Goal: Task Accomplishment & Management: Complete application form

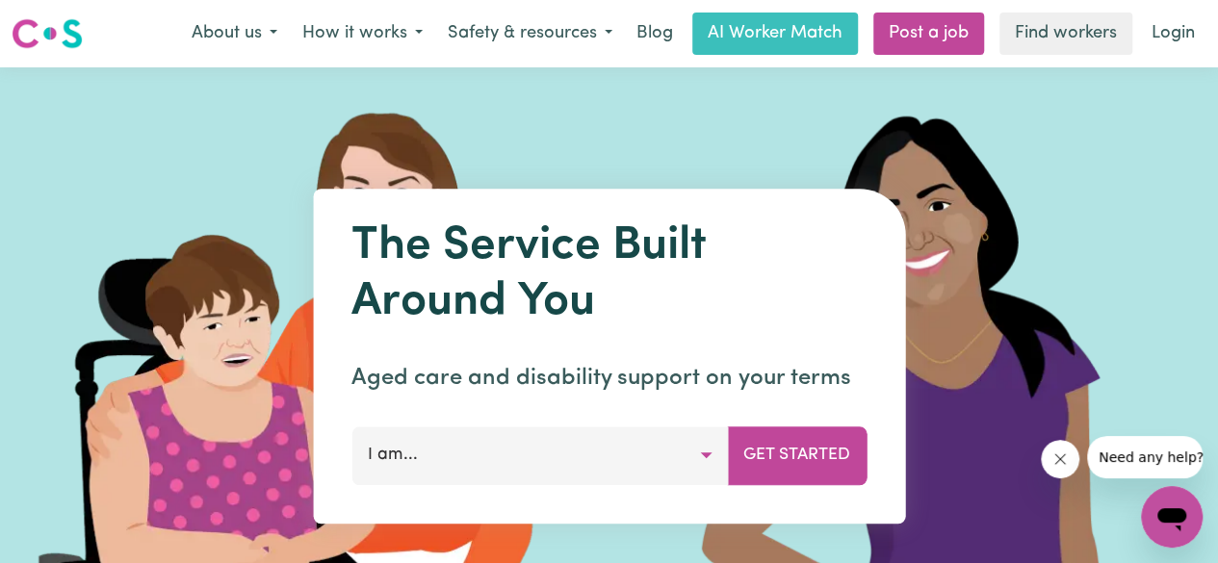
click at [591, 440] on button "I am..." at bounding box center [539, 455] width 376 height 58
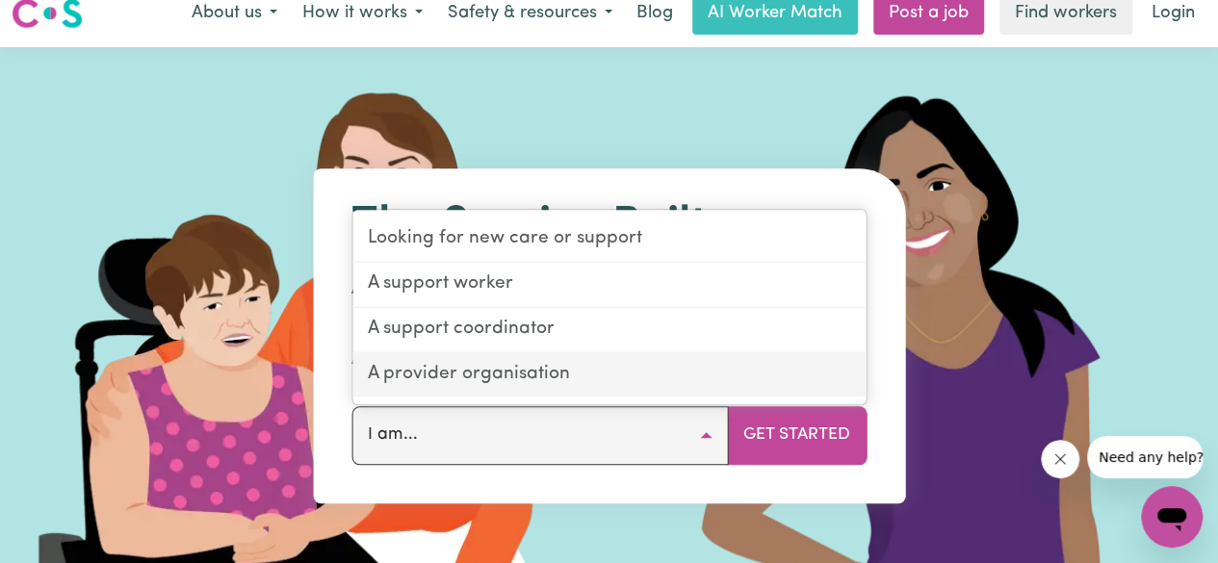
scroll to position [21, 0]
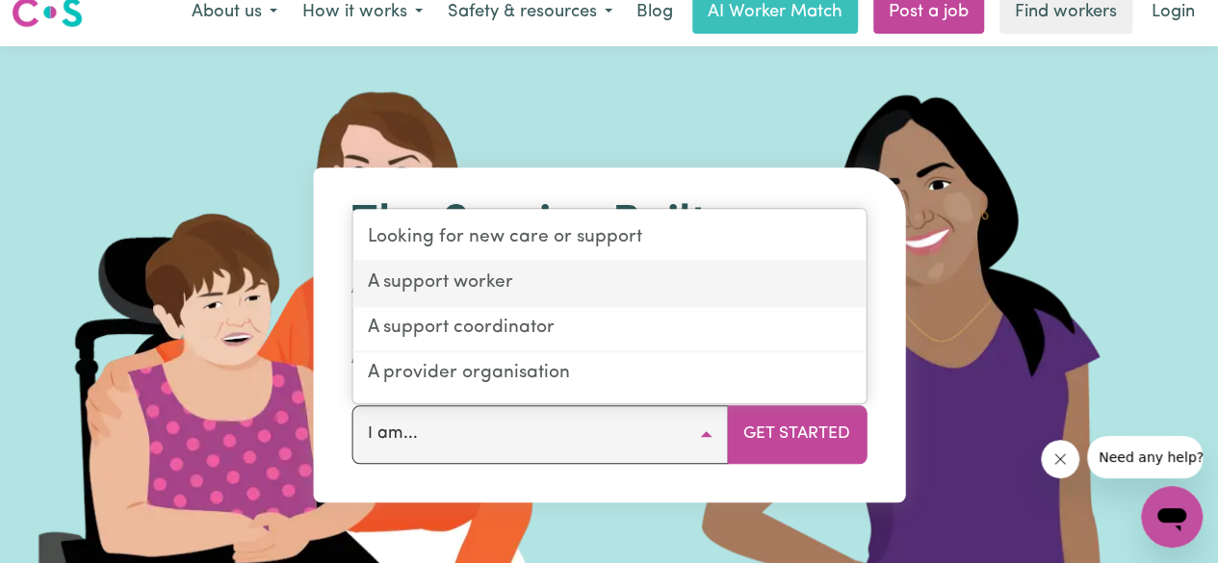
click at [478, 276] on link "A support worker" at bounding box center [608, 284] width 513 height 45
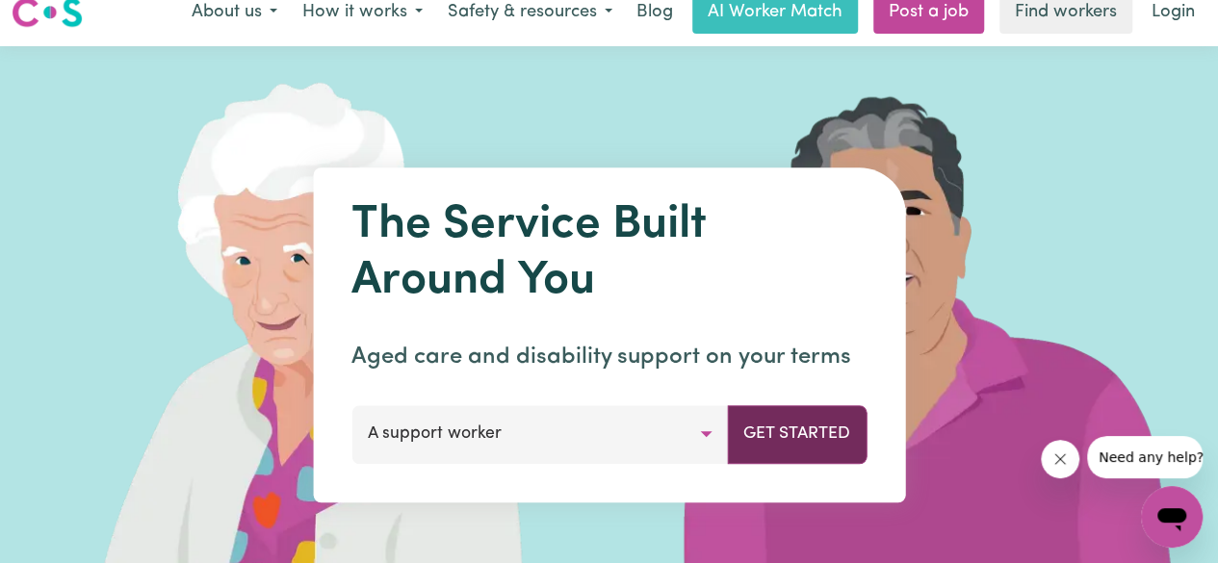
click at [769, 441] on button "Get Started" at bounding box center [797, 434] width 140 height 58
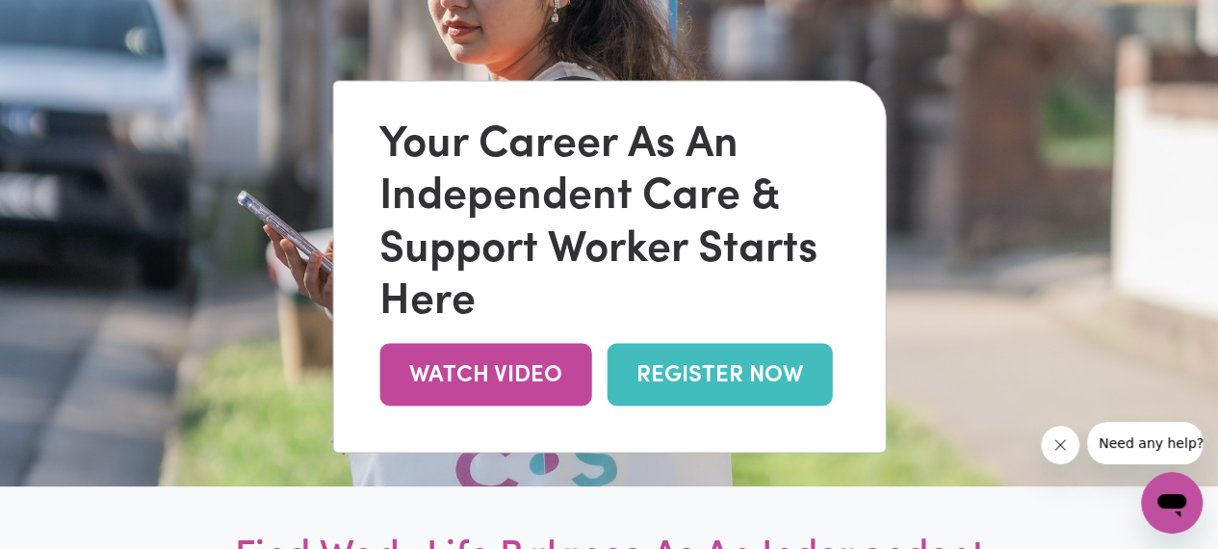
scroll to position [131, 0]
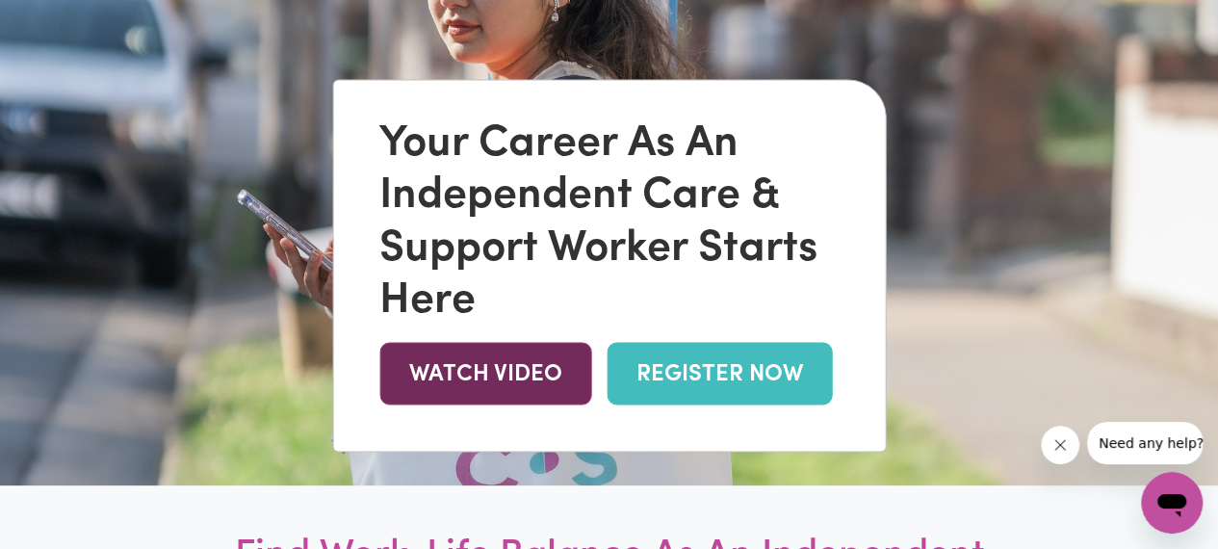
click at [558, 385] on link "WATCH VIDEO" at bounding box center [485, 373] width 212 height 63
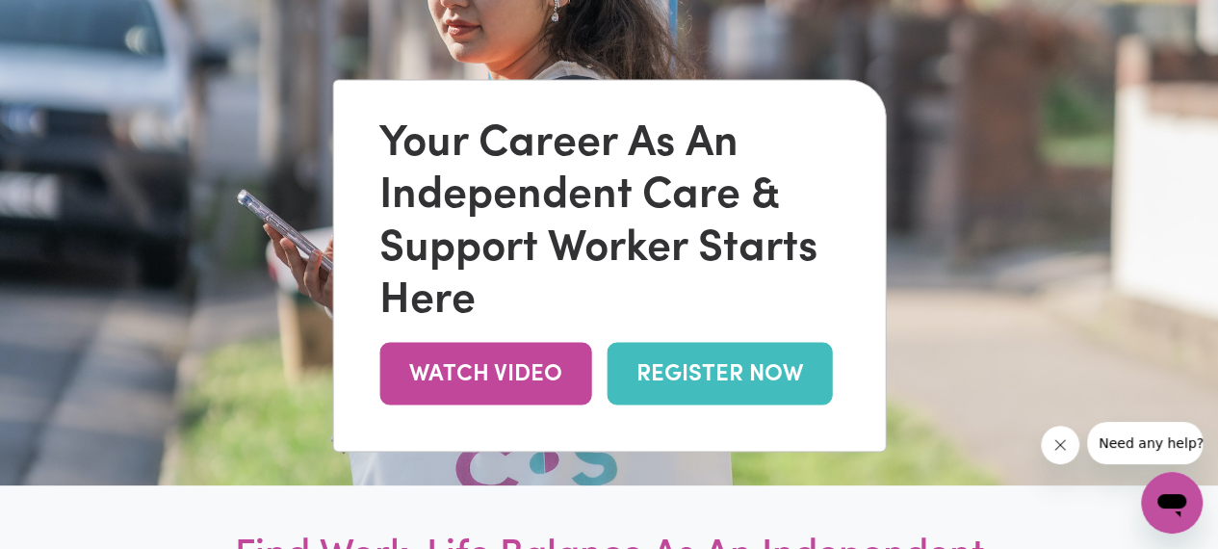
click at [784, 388] on link "REGISTER NOW" at bounding box center [718, 373] width 225 height 63
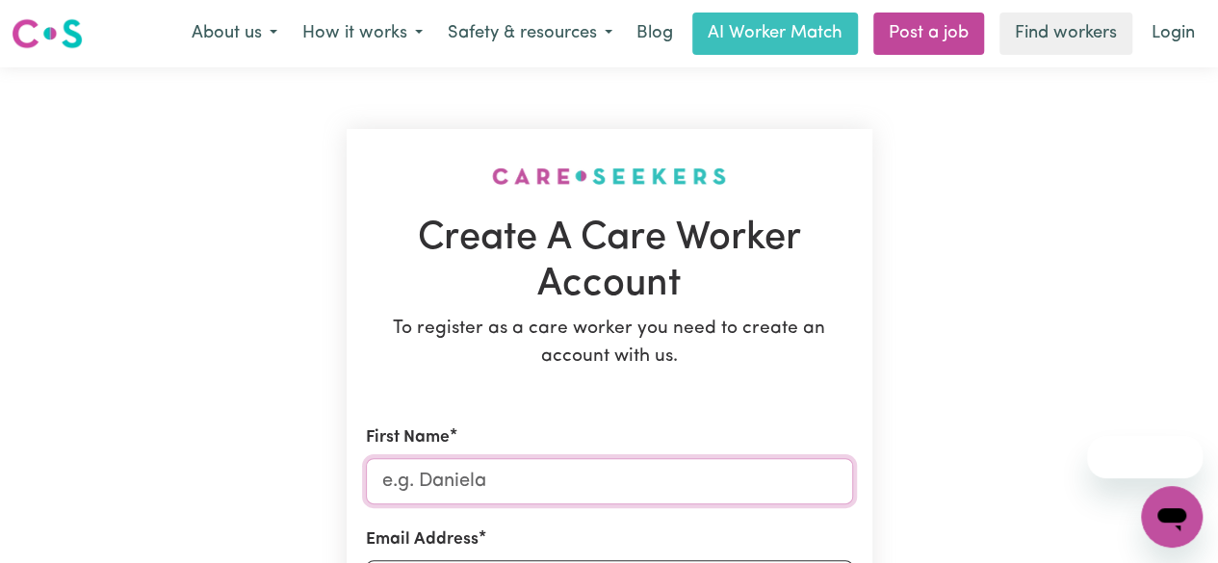
click at [541, 474] on input "First Name" at bounding box center [609, 481] width 487 height 46
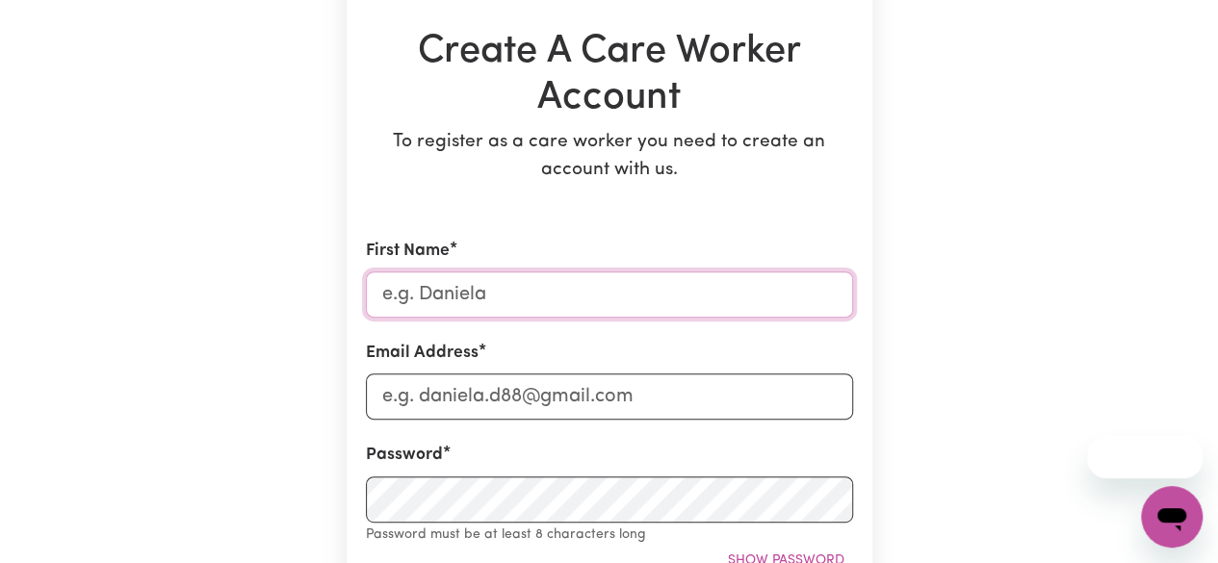
scroll to position [191, 0]
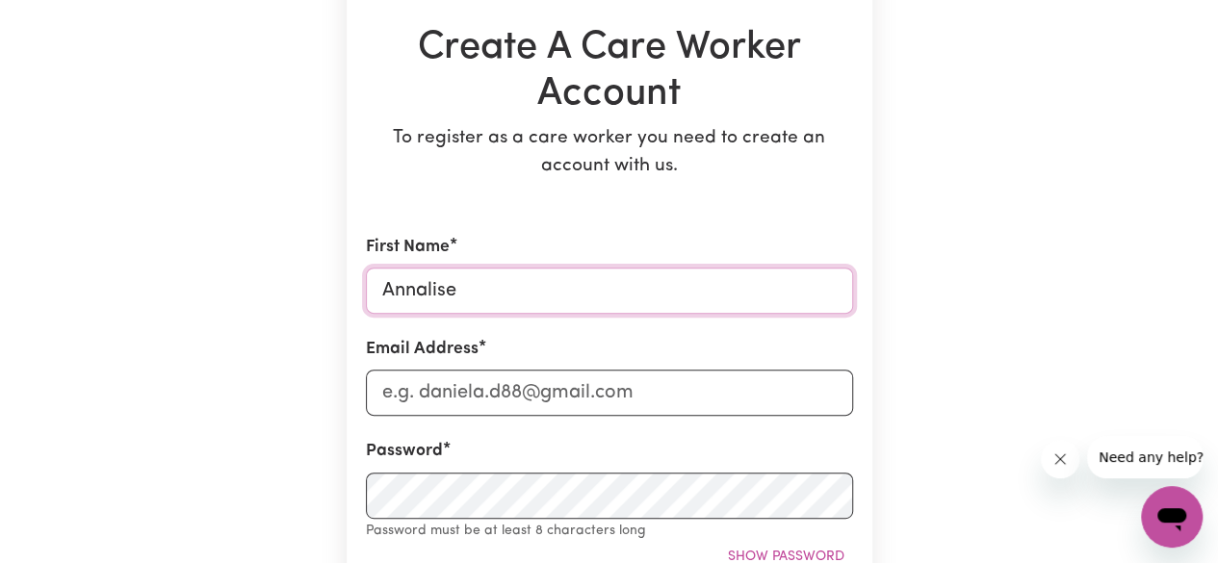
type input "Annalise"
click at [555, 395] on input "Email Address" at bounding box center [609, 393] width 487 height 46
type input "annalise.wilton@outlook.com"
type input "0493845785"
type input "84A JENNIFER ST"
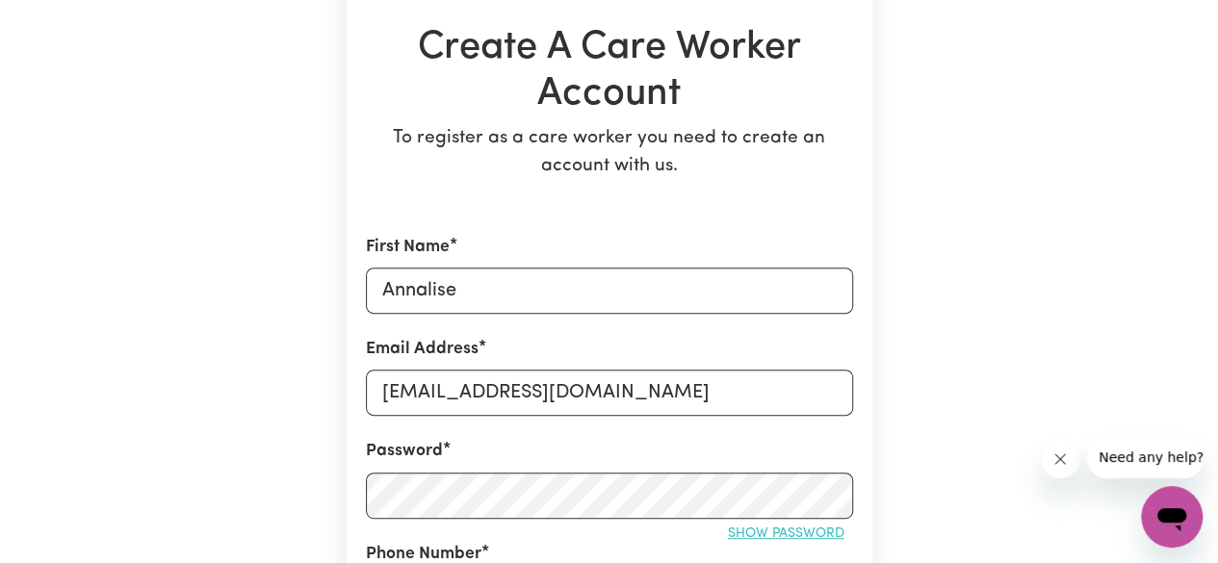
click at [751, 538] on span "Show password" at bounding box center [786, 534] width 116 height 14
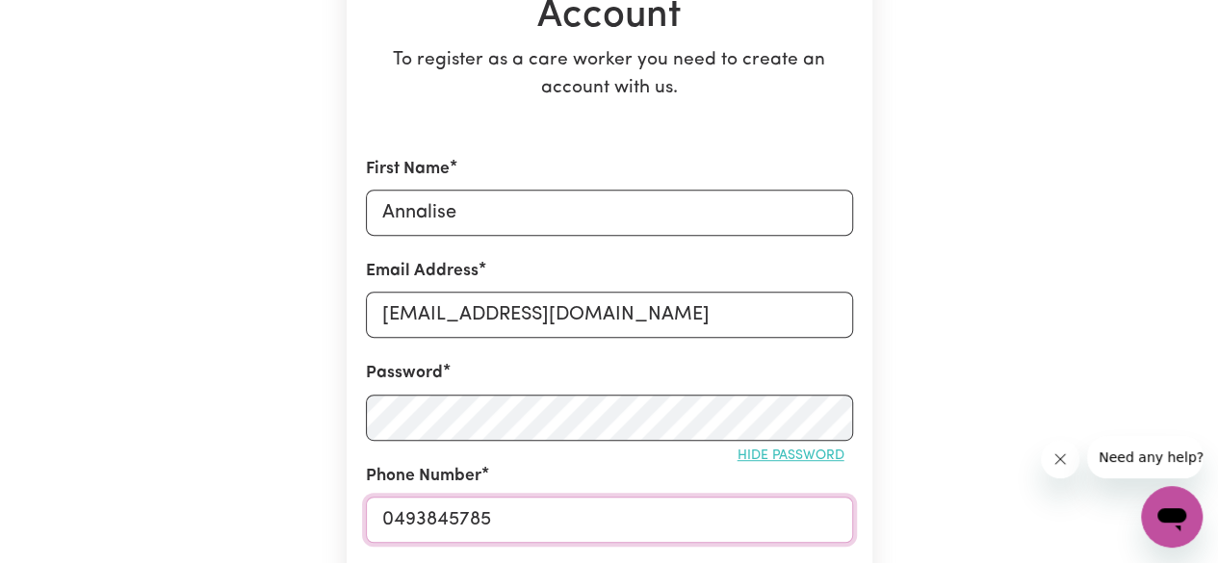
click at [586, 528] on input "0493845785" at bounding box center [609, 520] width 487 height 46
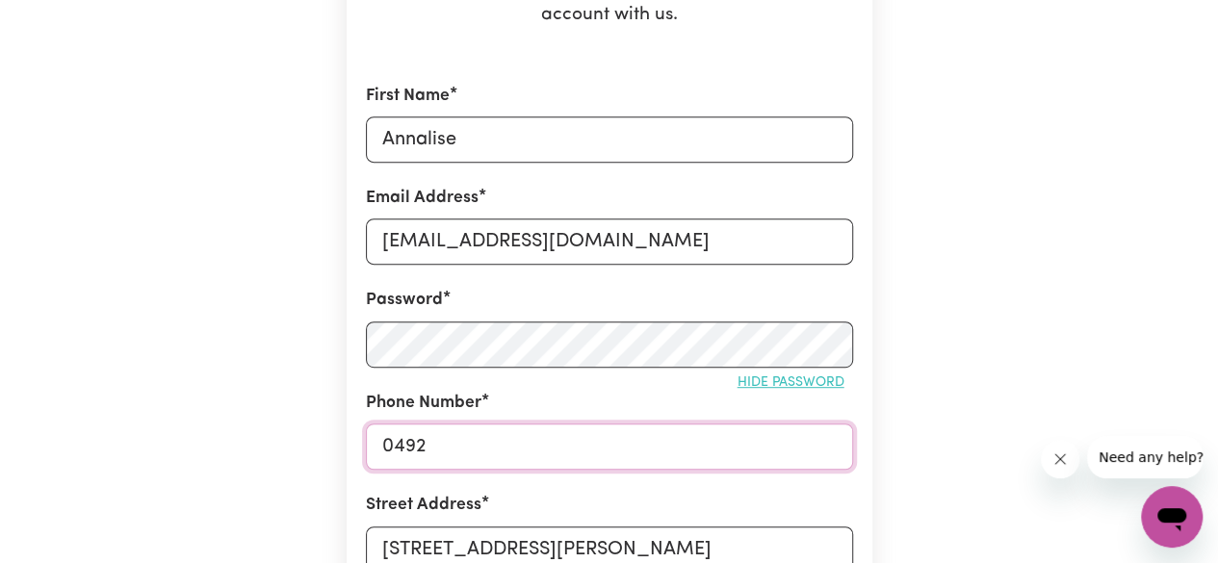
type input "0492852226"
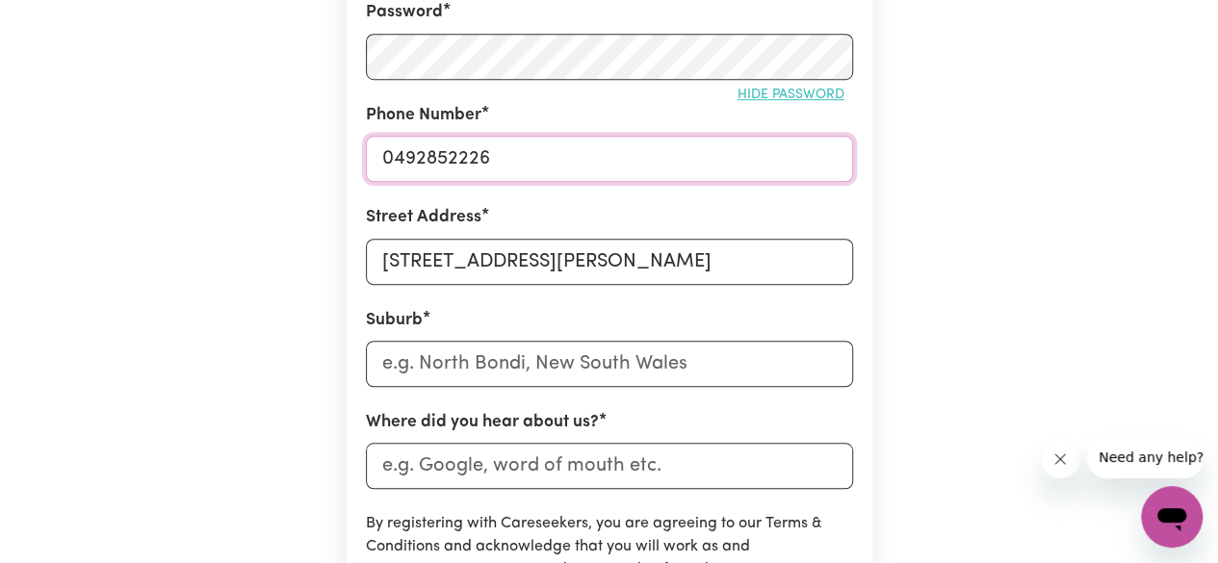
scroll to position [630, 0]
click at [464, 353] on input "text" at bounding box center [609, 363] width 487 height 46
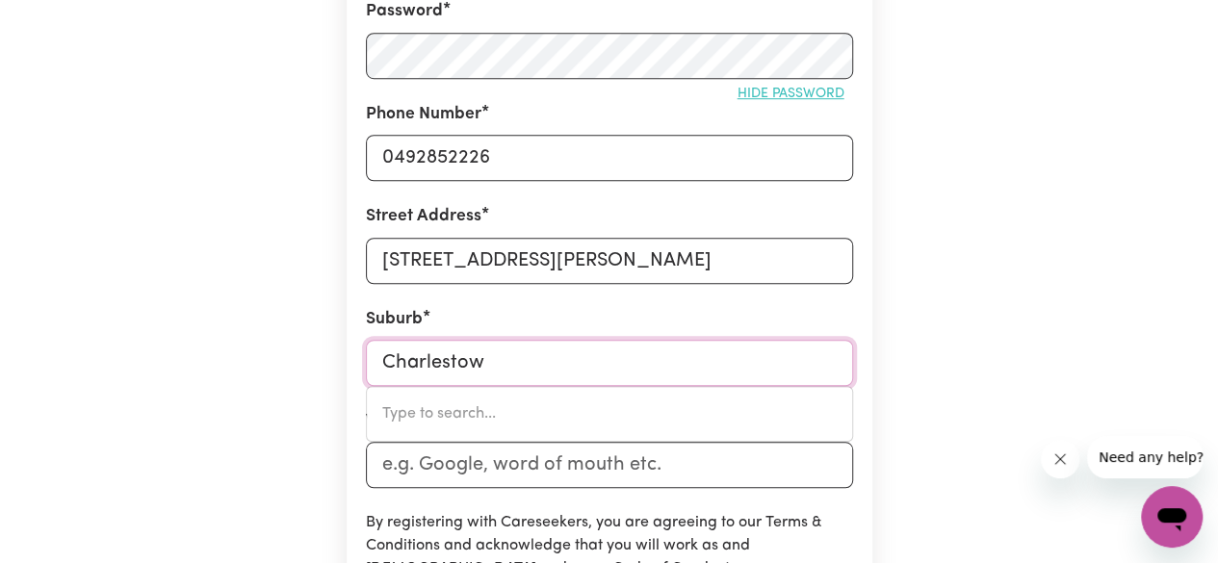
type input "Charlestown"
type input "Charlestown, New South Wales, 2290"
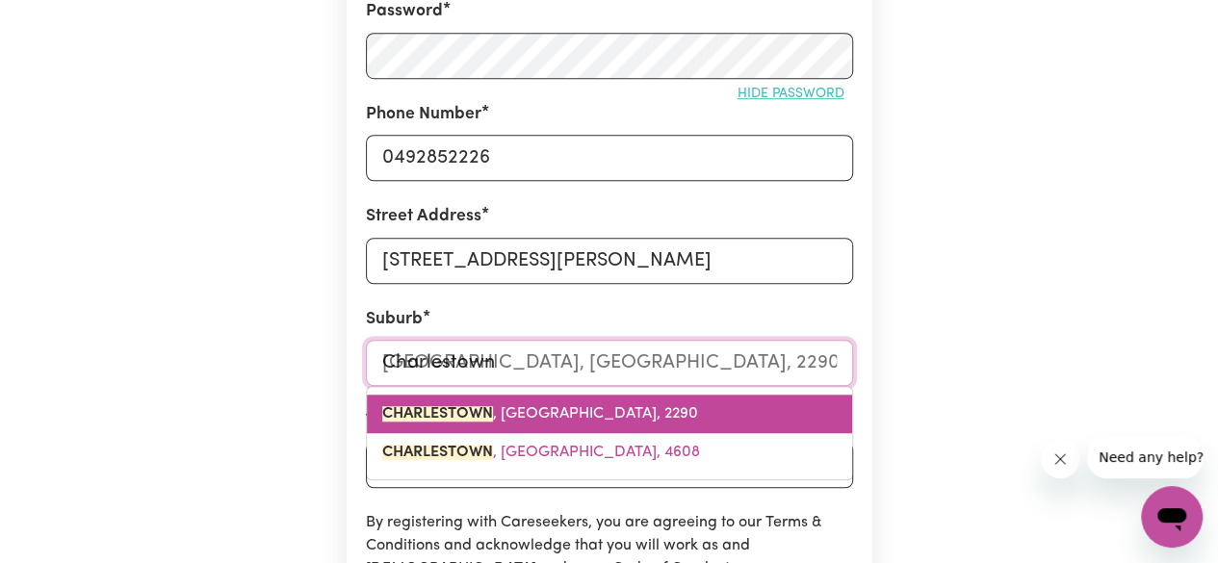
click at [526, 402] on link "CHARLESTOWN , New South Wales, 2290" at bounding box center [609, 414] width 485 height 39
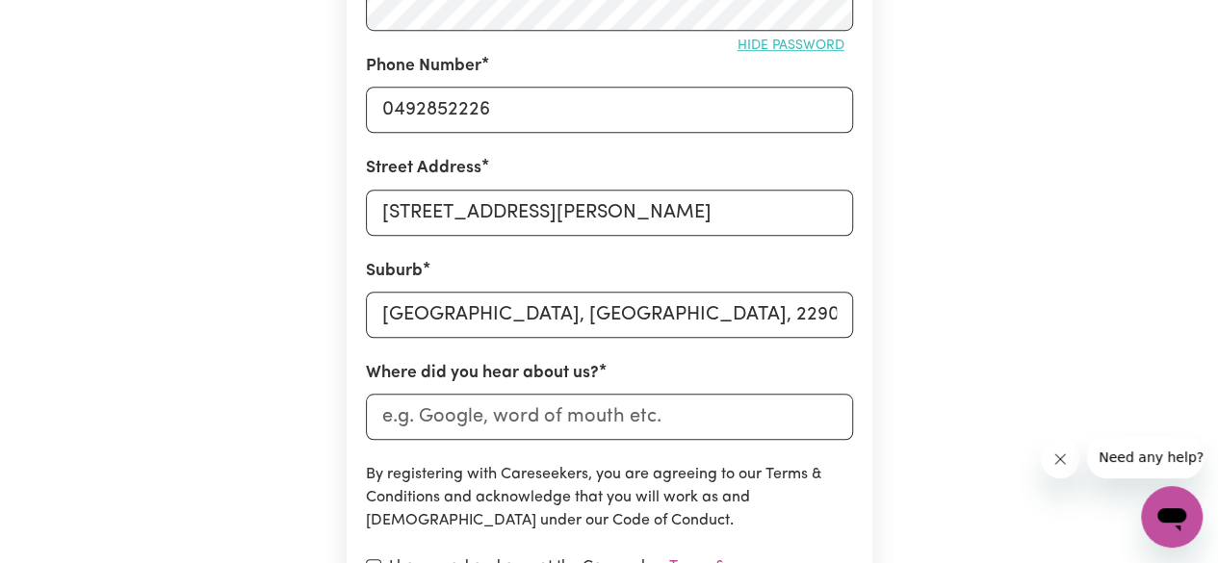
scroll to position [680, 0]
click at [443, 425] on input "Where did you hear about us?" at bounding box center [609, 416] width 487 height 46
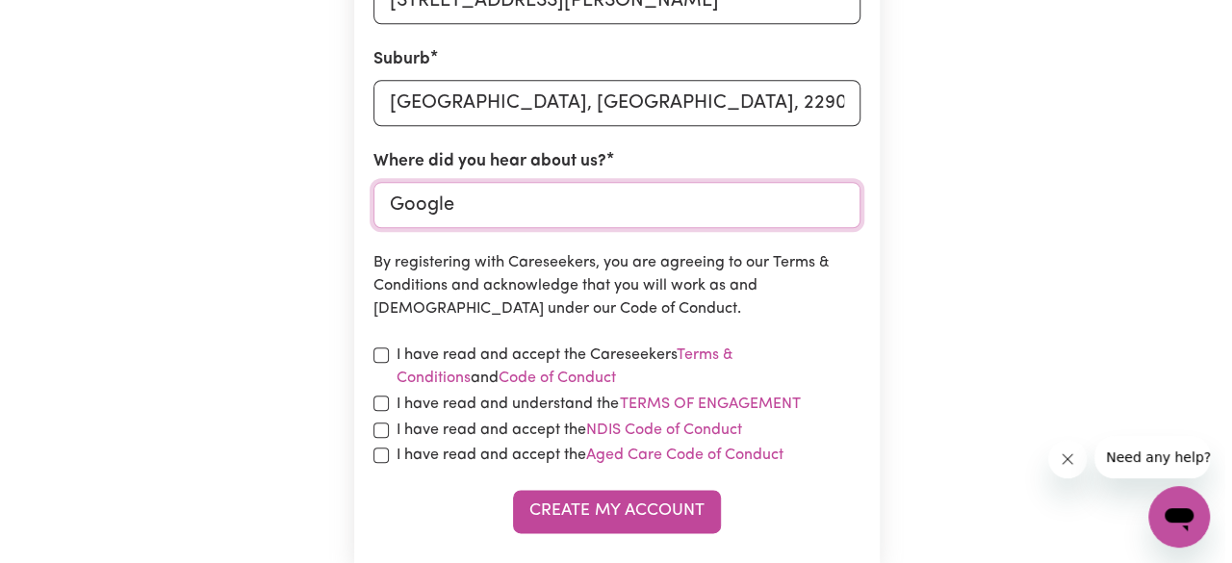
scroll to position [891, 0]
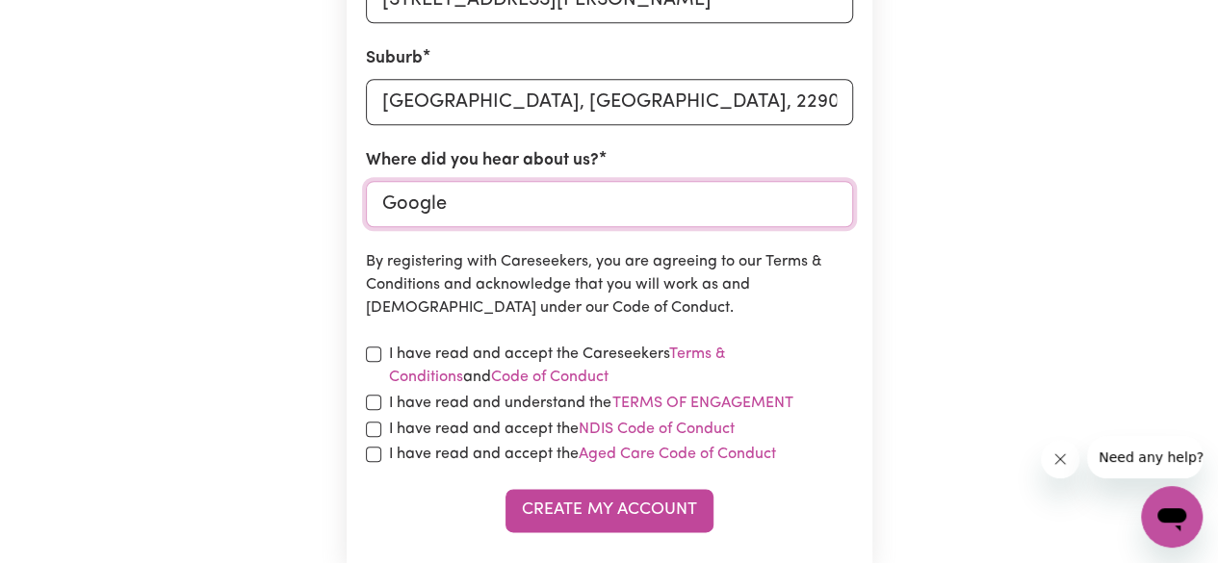
type input "Google"
click at [468, 356] on label "I have read and accept the Careseekers Terms & Conditions and Code of Conduct" at bounding box center [621, 366] width 464 height 46
click at [474, 398] on label "I have read and understand the Terms of Engagement" at bounding box center [591, 403] width 405 height 25
click at [611, 398] on button "Terms of Engagement" at bounding box center [702, 403] width 183 height 25
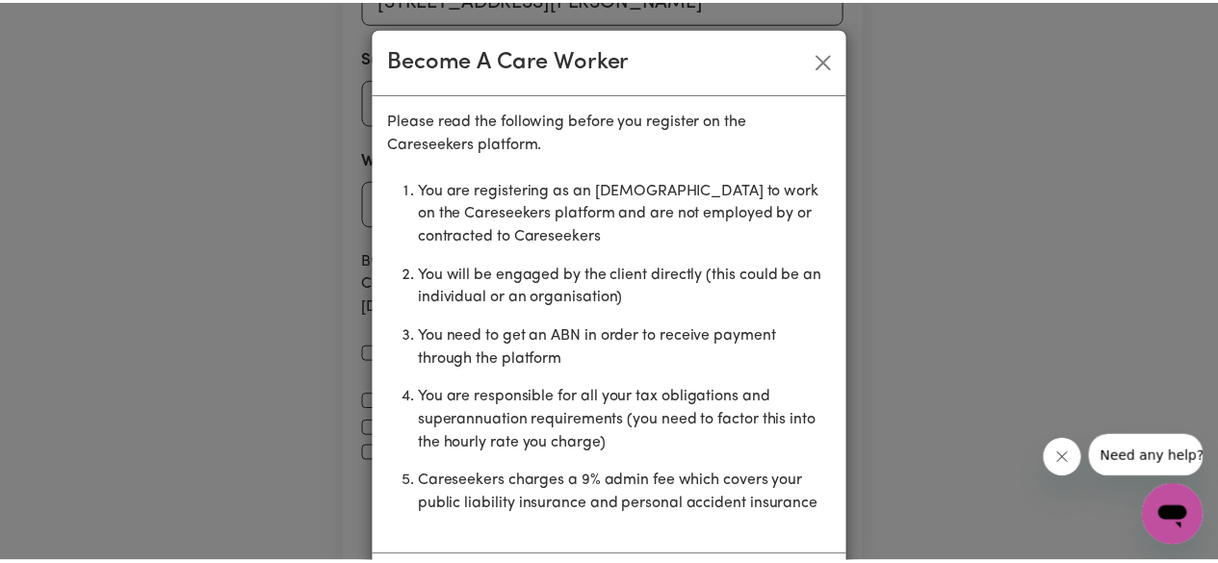
scroll to position [87, 0]
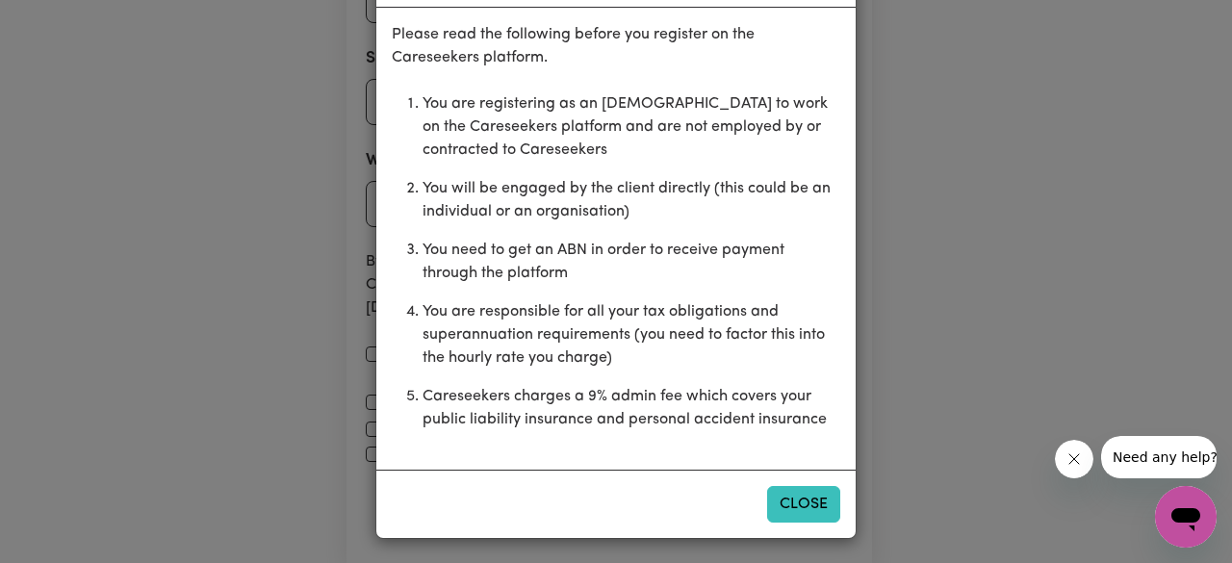
click at [773, 499] on button "Close" at bounding box center [803, 504] width 73 height 37
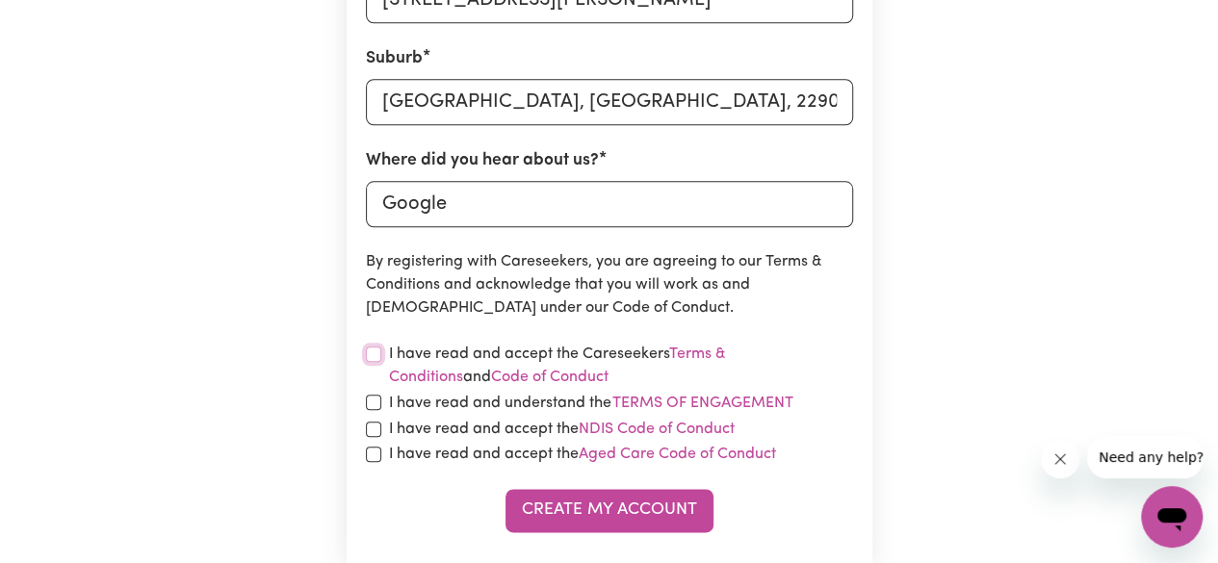
click at [366, 354] on input "checkbox" at bounding box center [373, 354] width 15 height 15
checkbox input "true"
click at [366, 407] on input "checkbox" at bounding box center [373, 402] width 15 height 15
checkbox input "true"
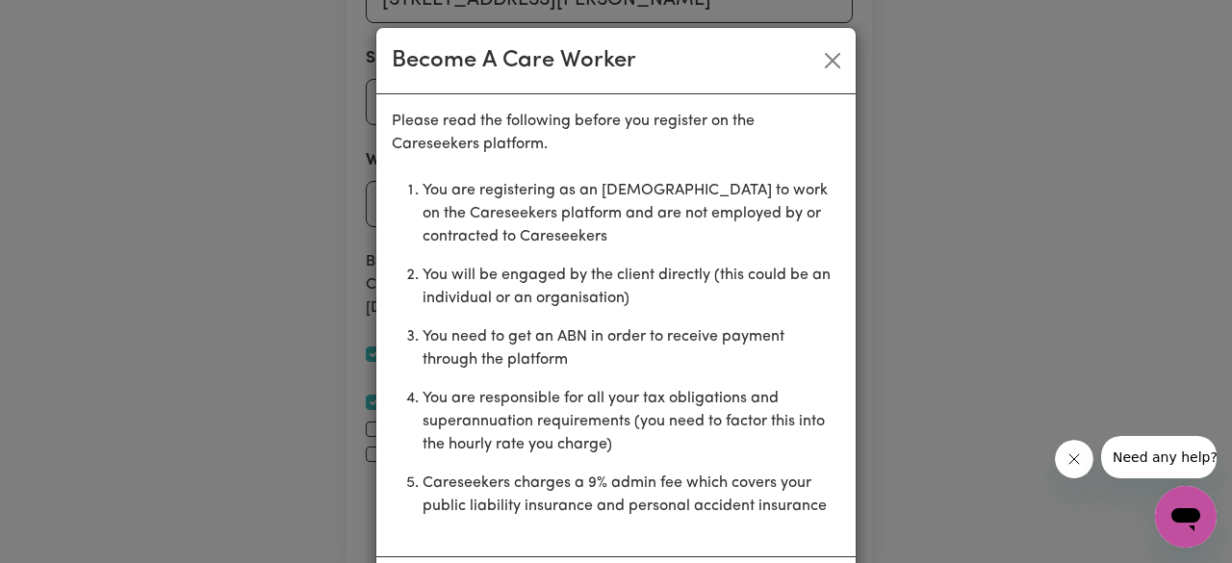
click at [807, 49] on div "Become A Care Worker" at bounding box center [615, 61] width 479 height 66
click at [824, 53] on button "Close" at bounding box center [832, 60] width 31 height 31
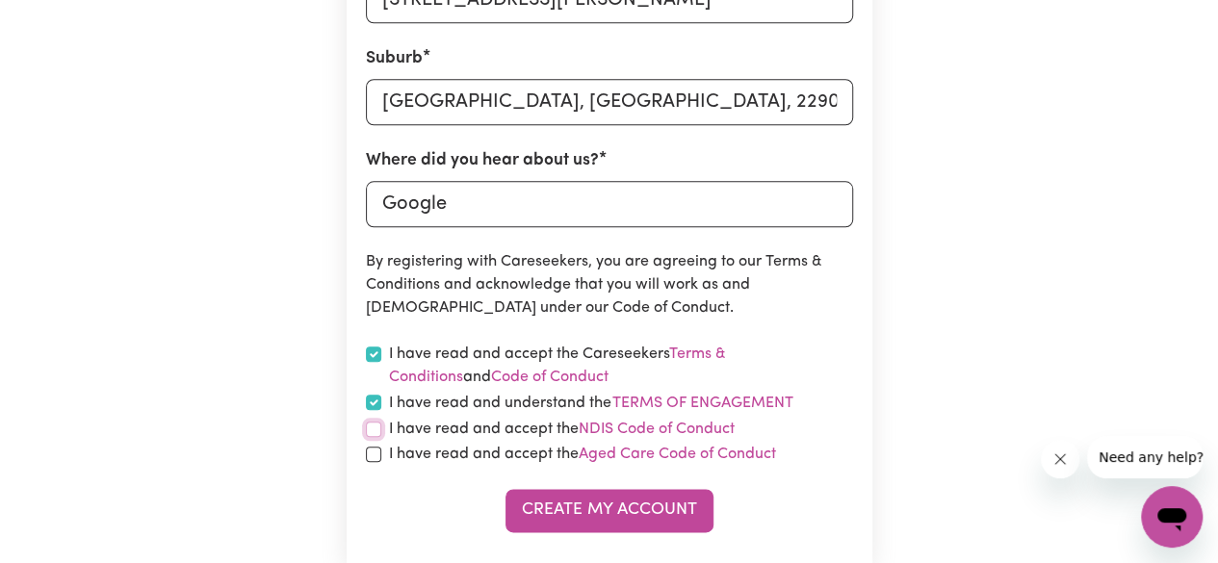
click at [374, 429] on input "checkbox" at bounding box center [373, 429] width 15 height 15
checkbox input "true"
click at [374, 457] on input "checkbox" at bounding box center [373, 454] width 15 height 15
checkbox input "true"
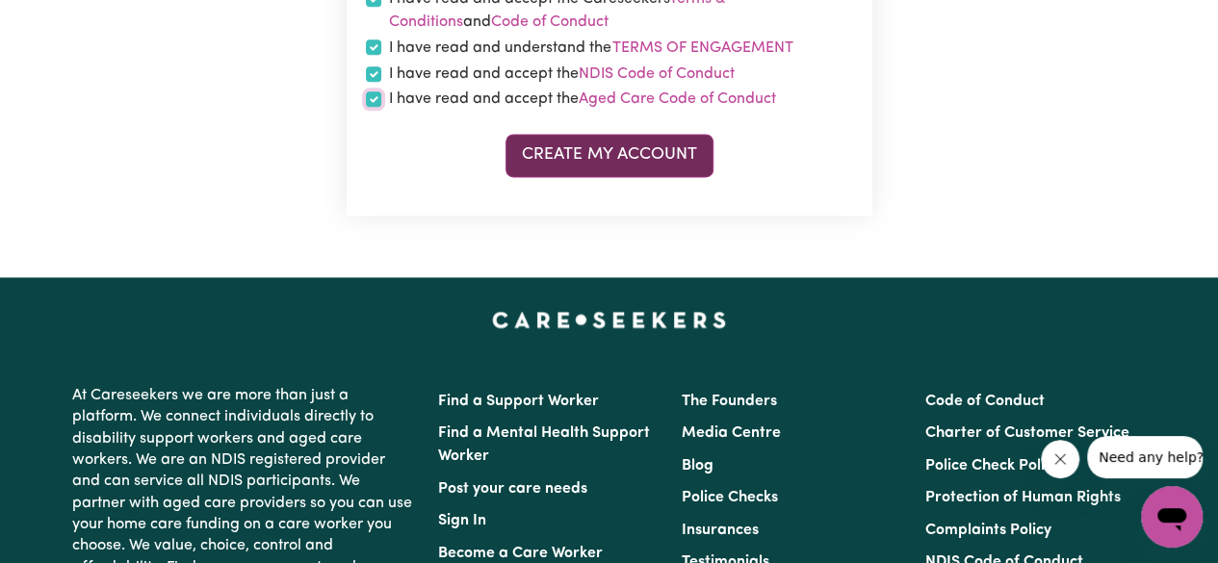
scroll to position [1278, 0]
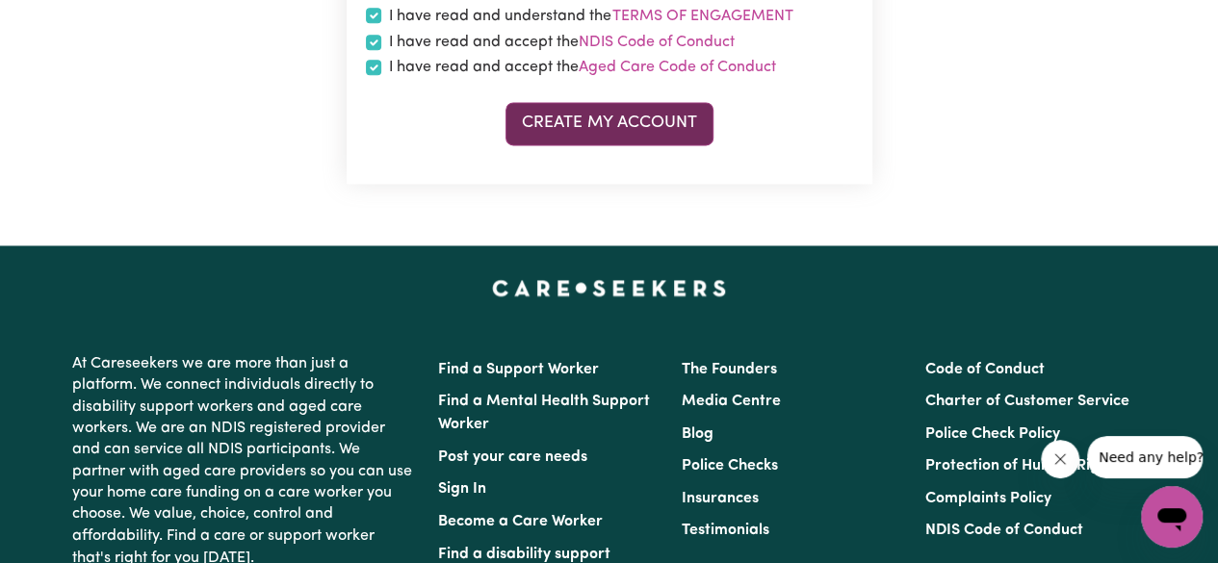
click at [576, 131] on button "Create My Account" at bounding box center [609, 123] width 208 height 42
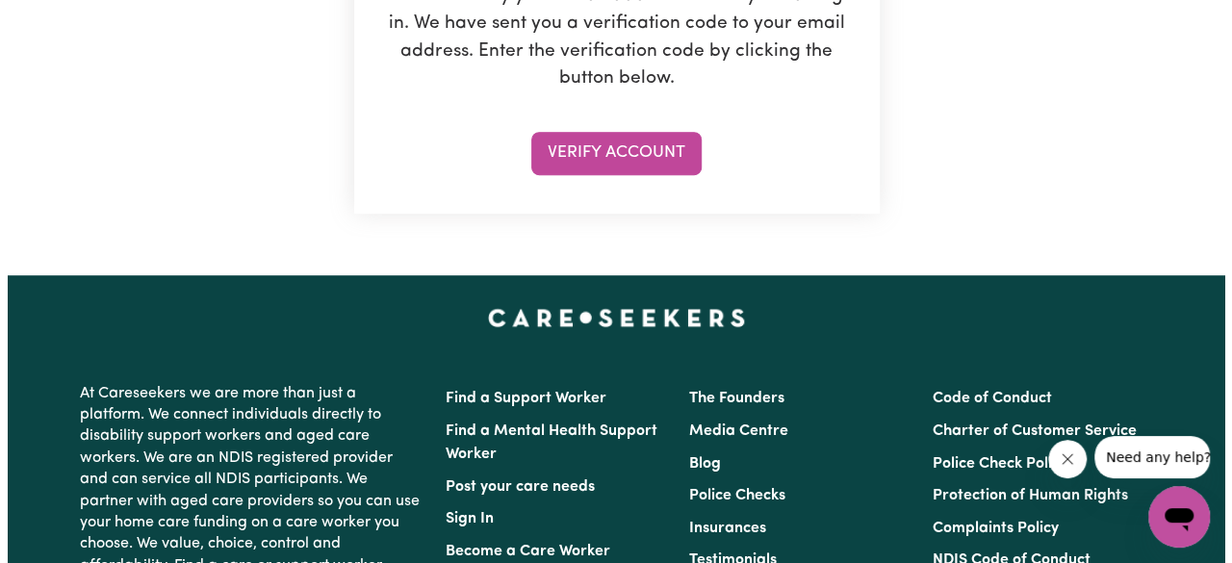
scroll to position [469, 0]
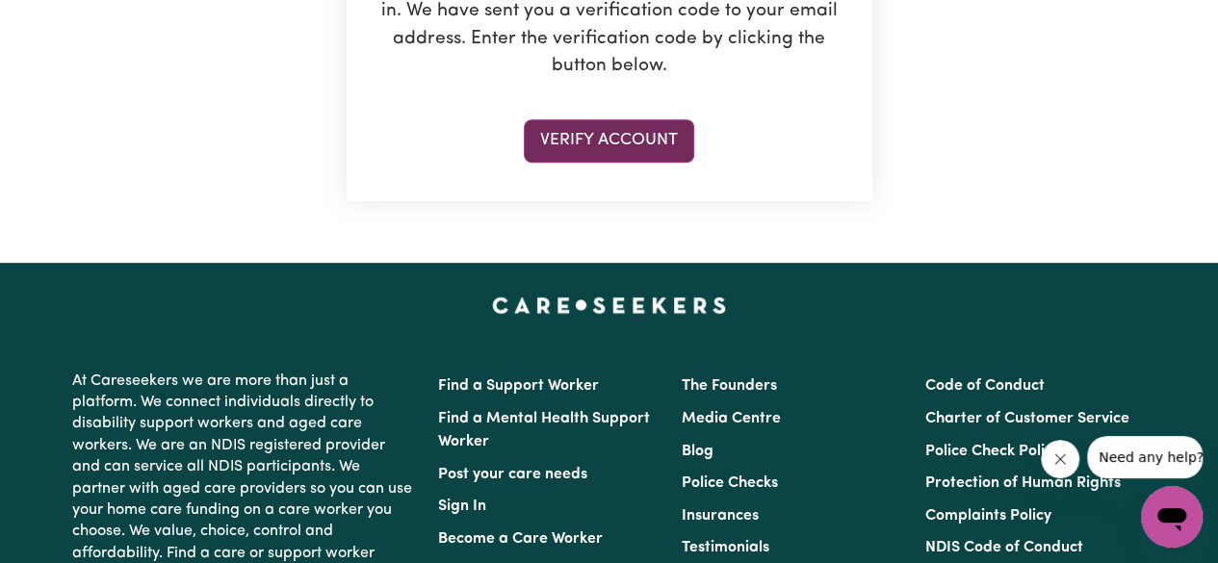
click at [548, 134] on button "Verify Account" at bounding box center [609, 140] width 170 height 42
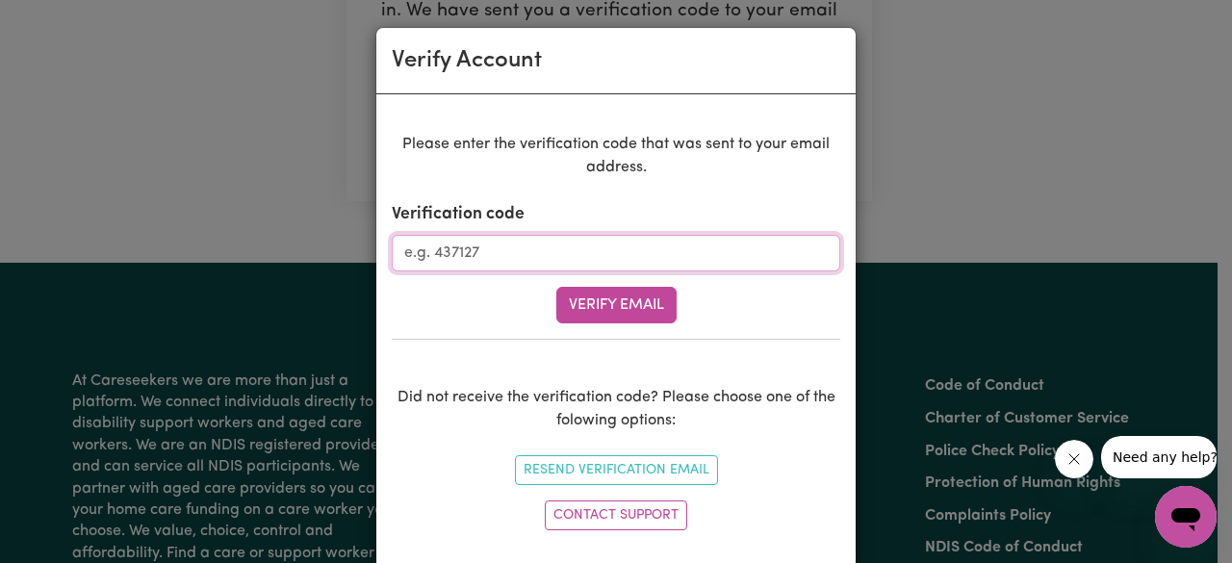
click at [512, 243] on input "Verification code" at bounding box center [616, 253] width 449 height 37
paste input "912203"
type input "912203"
click at [556, 287] on button "Verify Email" at bounding box center [616, 305] width 120 height 37
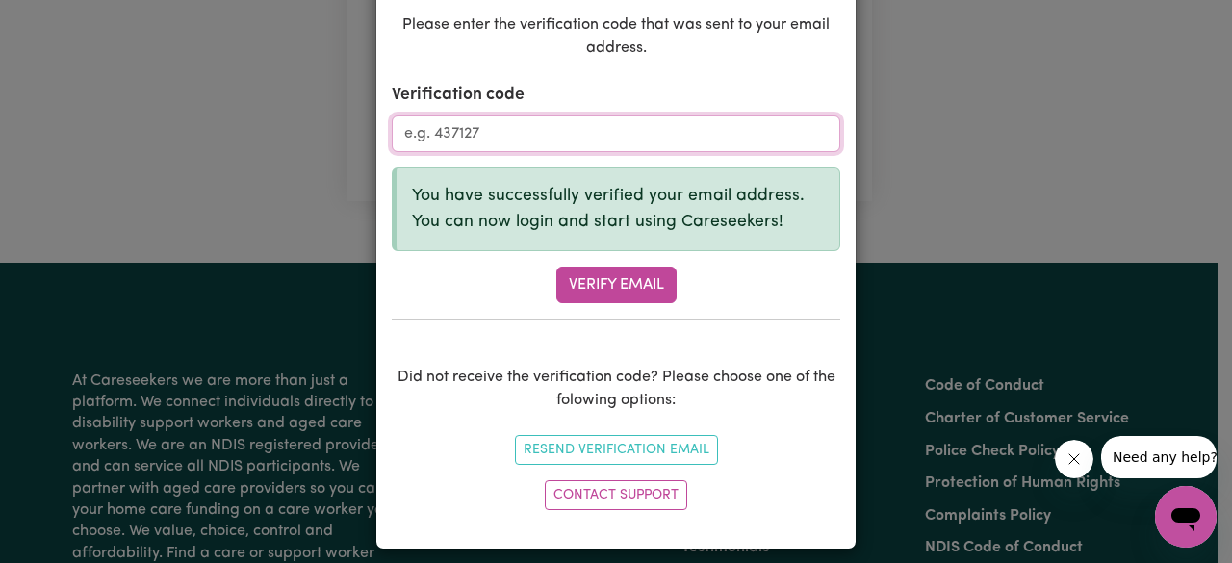
scroll to position [128, 0]
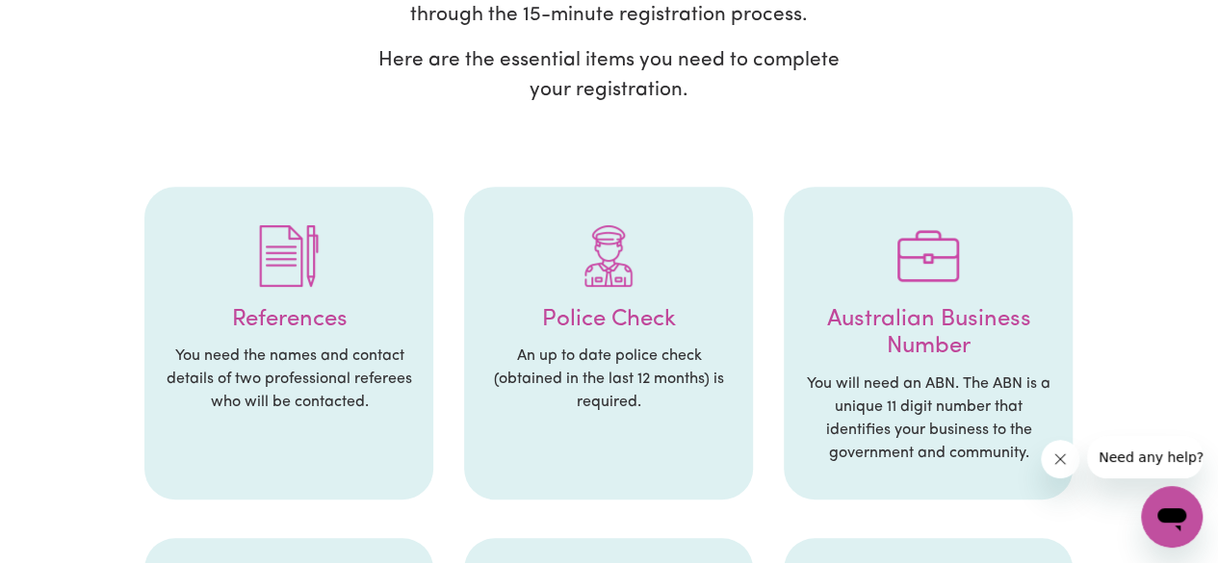
scroll to position [283, 0]
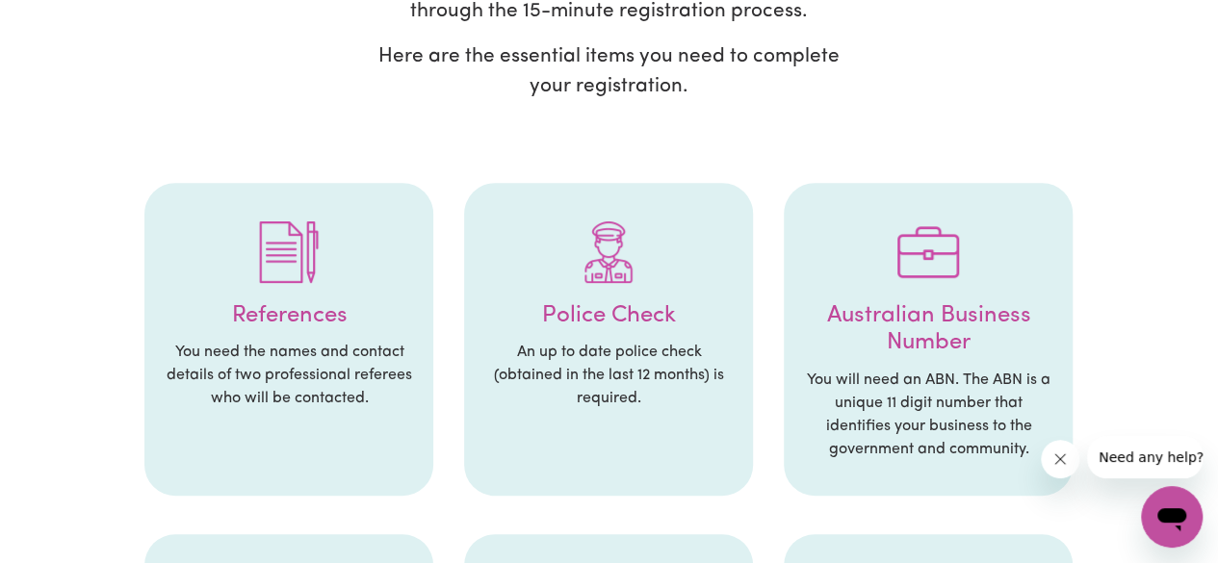
click at [314, 381] on p "You need the names and contact details of two professional referees who will be…" at bounding box center [289, 375] width 250 height 69
click at [306, 263] on img at bounding box center [289, 252] width 62 height 62
click at [657, 349] on p "An up to date police check (obtained in the last 12 months) is required." at bounding box center [608, 375] width 250 height 69
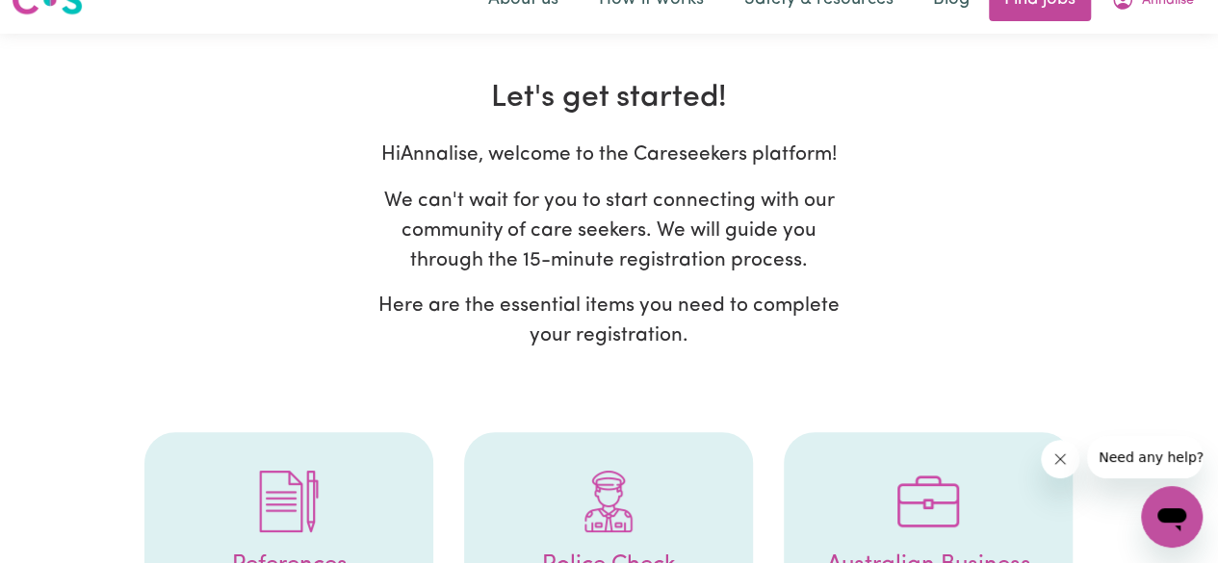
scroll to position [0, 0]
